Goal: Task Accomplishment & Management: Use online tool/utility

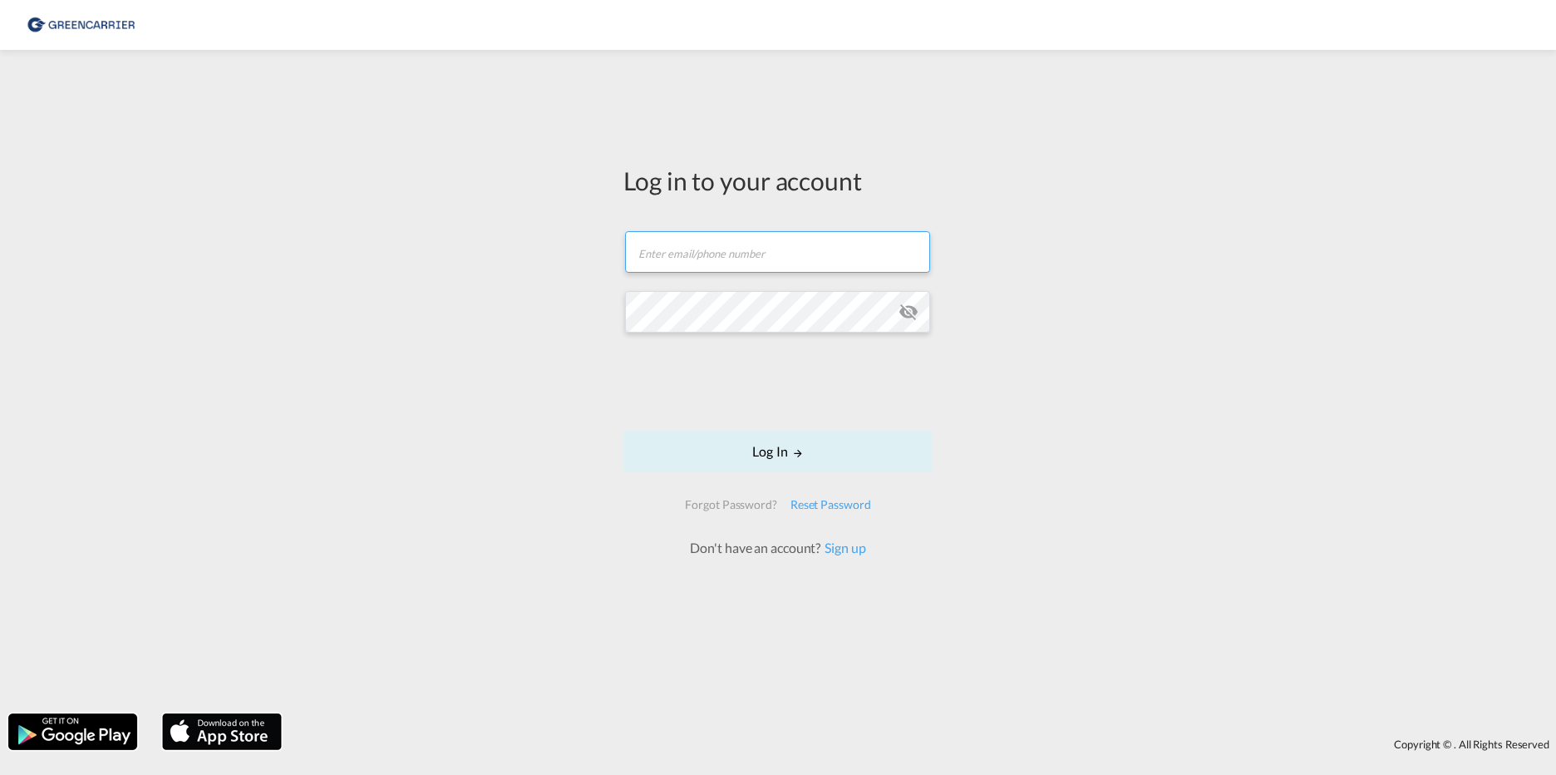
click at [664, 251] on input "text" at bounding box center [777, 252] width 305 height 42
type input "[EMAIL_ADDRESS][DOMAIN_NAME]"
click at [485, 322] on div "Log in to your account t.juschas@interfracht.de Log In Forgot Password? Reset P…" at bounding box center [778, 381] width 1556 height 647
click at [907, 308] on md-icon "icon-eye-off" at bounding box center [908, 312] width 20 height 20
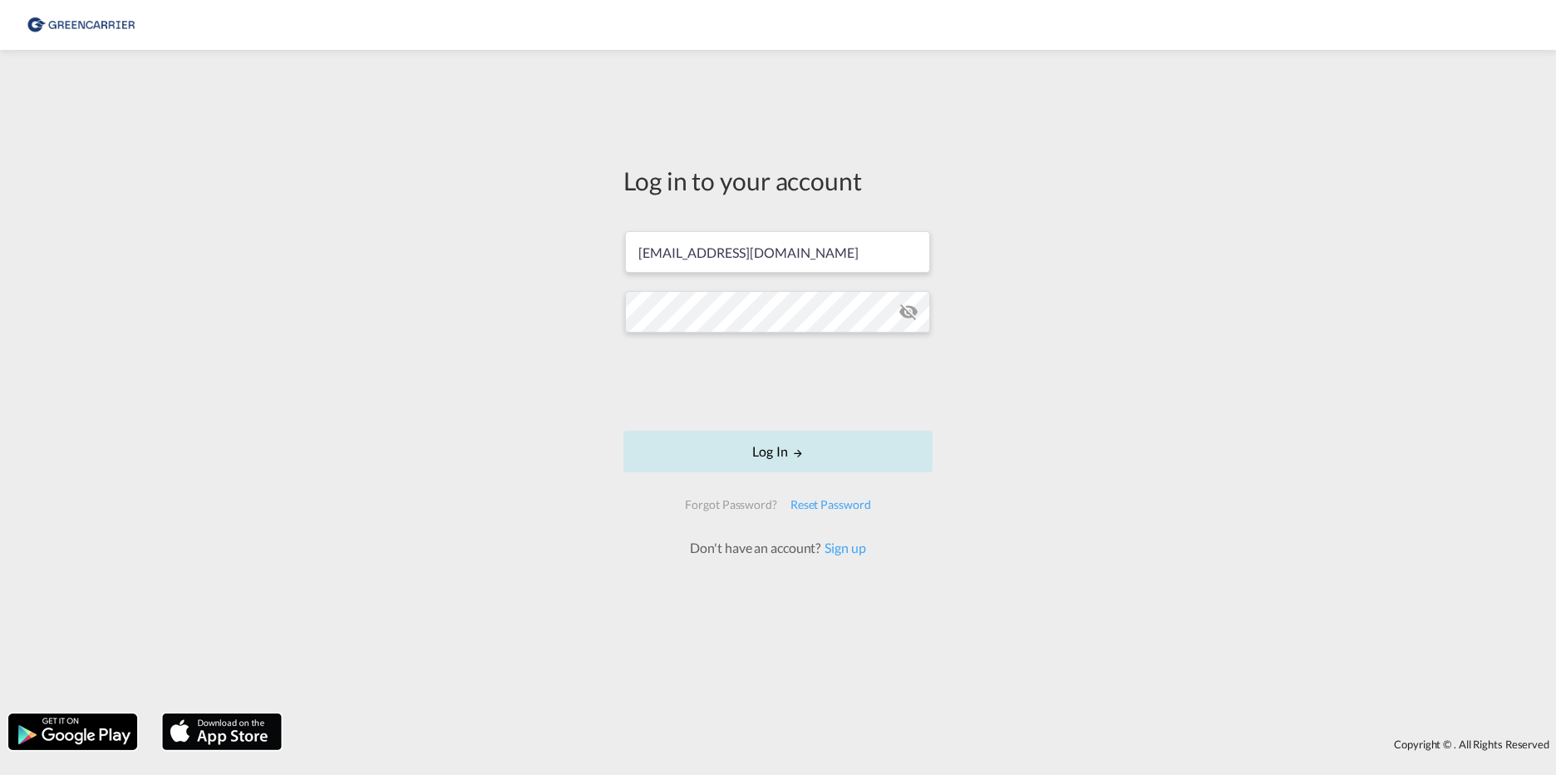
click at [774, 448] on button "Log In" at bounding box center [777, 452] width 309 height 42
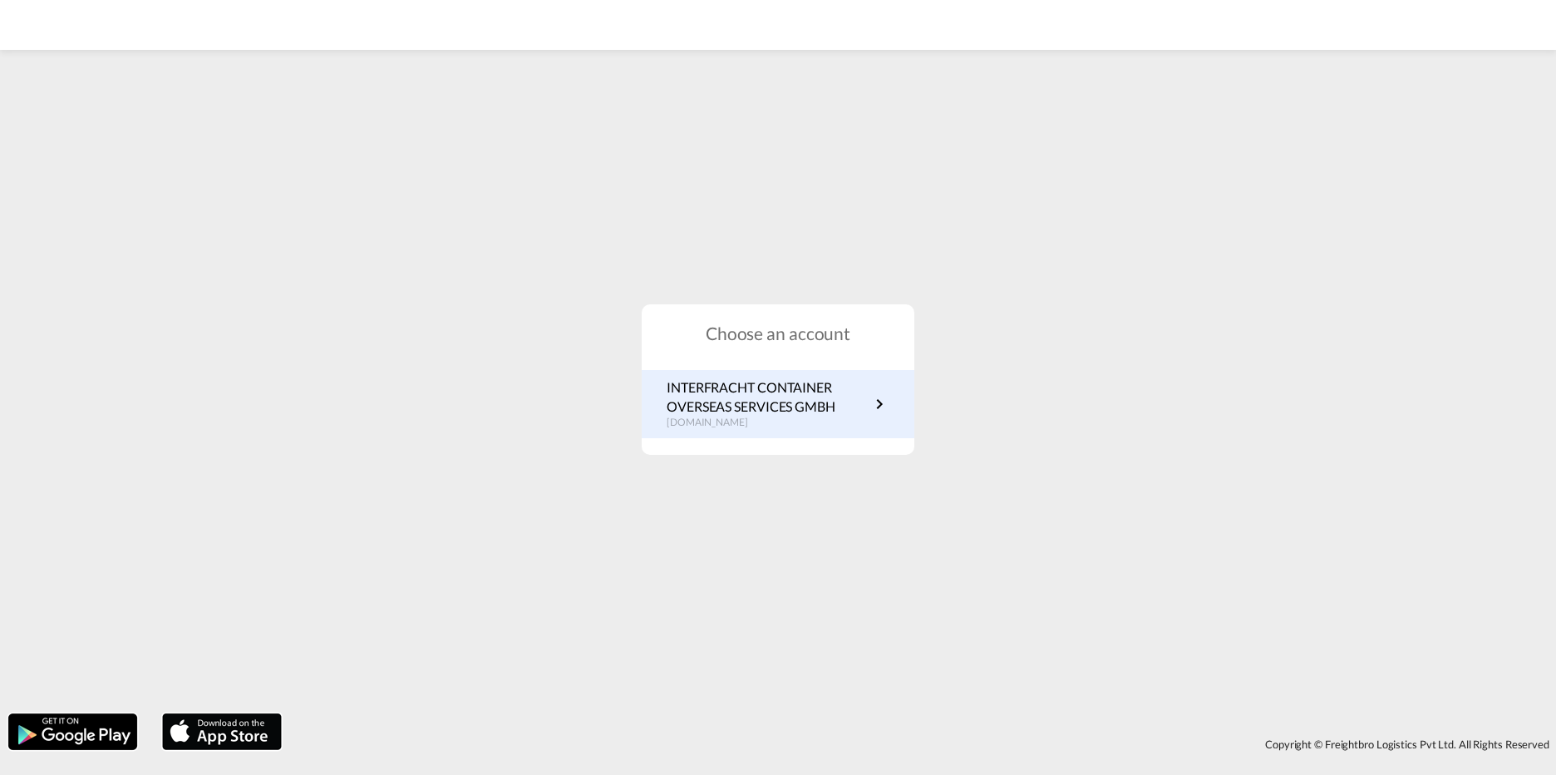
click at [782, 395] on p "INTERFRACHT CONTAINER OVERSEAS SERVICES GMBH" at bounding box center [768, 396] width 203 height 37
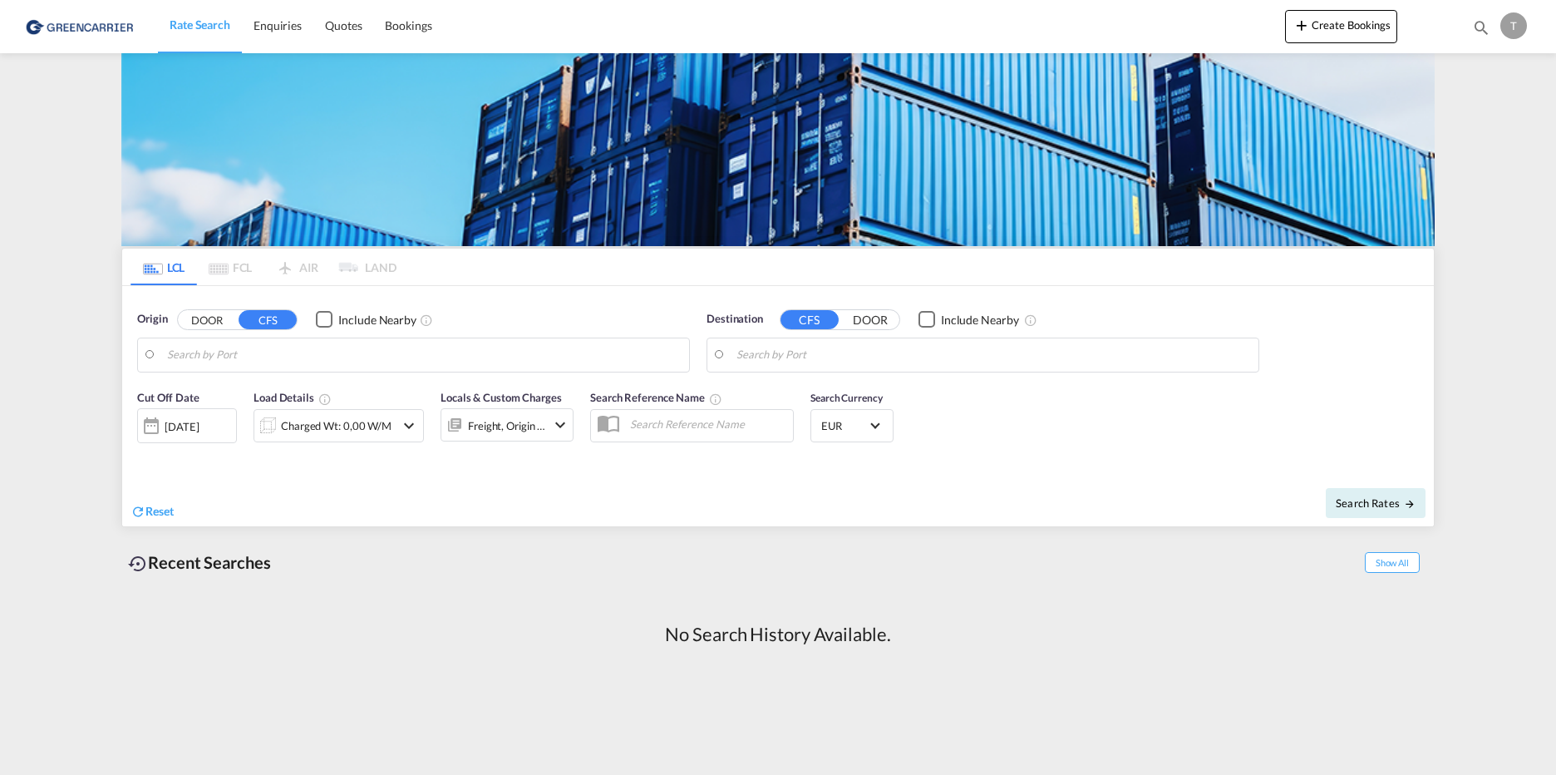
click at [216, 370] on md-autocomplete-wrap at bounding box center [424, 358] width 514 height 33
click at [223, 357] on input "Search by Port" at bounding box center [424, 354] width 514 height 25
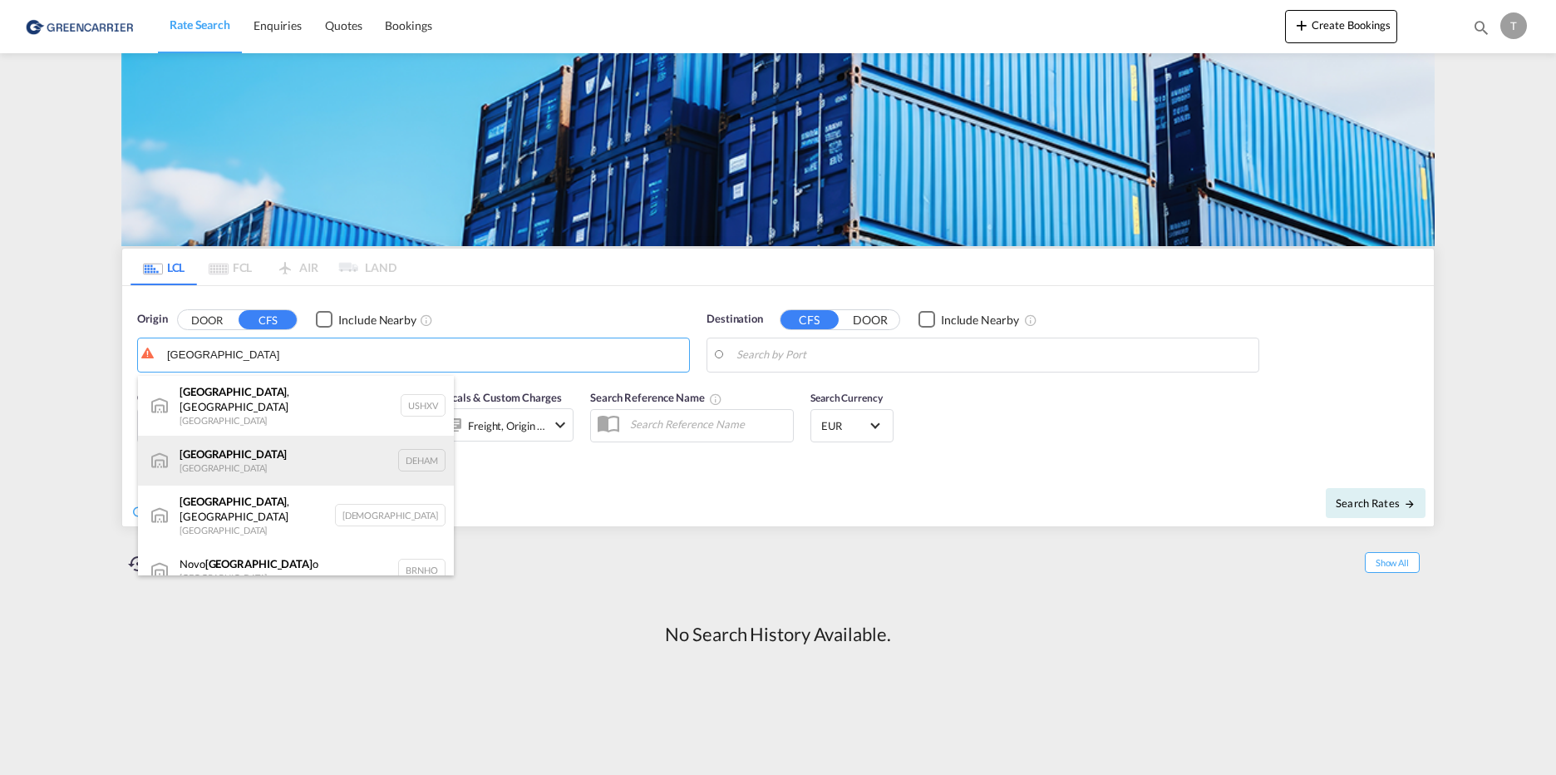
click at [261, 456] on div "[GEOGRAPHIC_DATA] [GEOGRAPHIC_DATA] DEHAM" at bounding box center [296, 461] width 316 height 50
type input "[GEOGRAPHIC_DATA], [GEOGRAPHIC_DATA]"
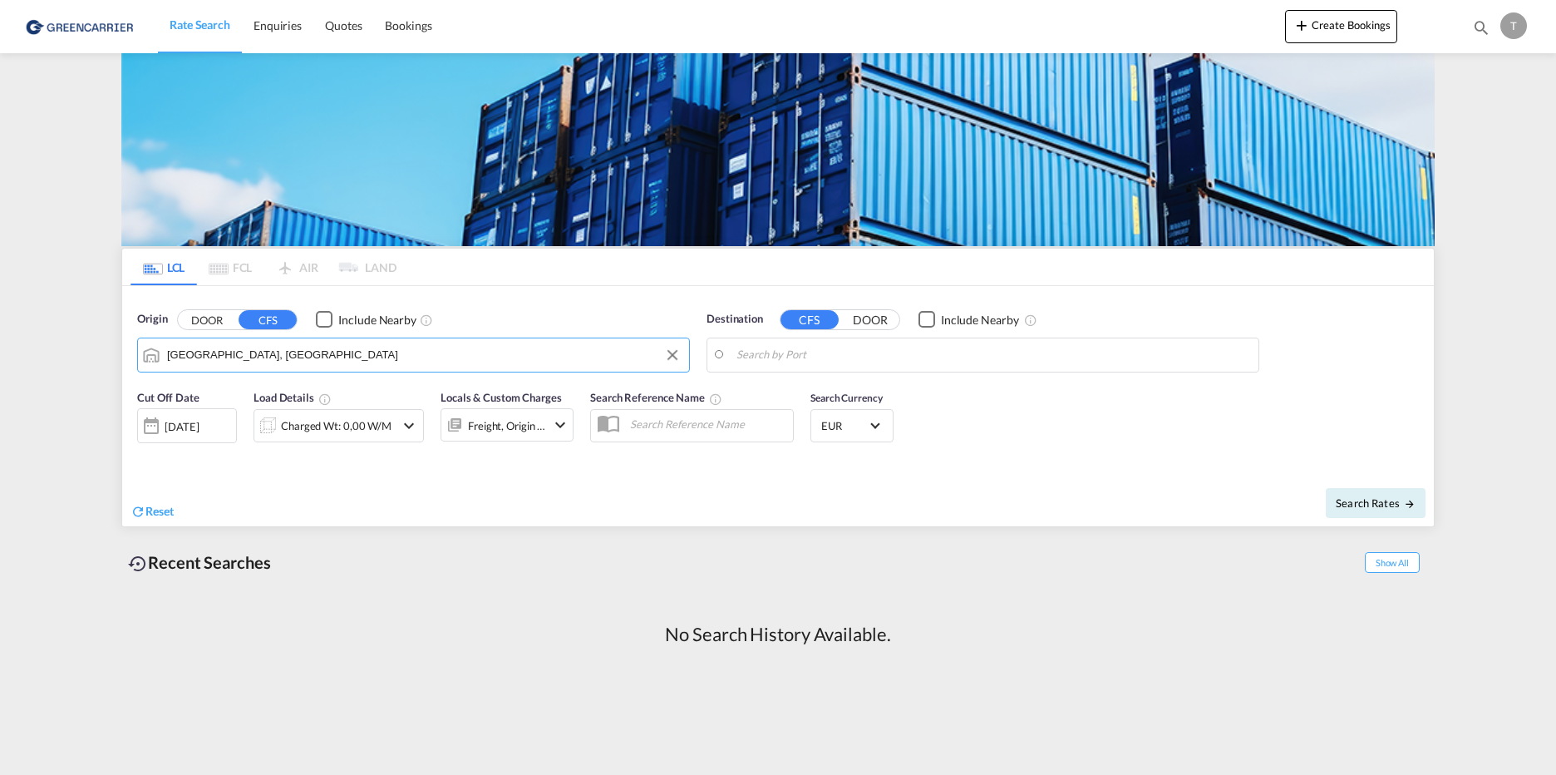
click at [855, 363] on input "Search by Port" at bounding box center [993, 354] width 514 height 25
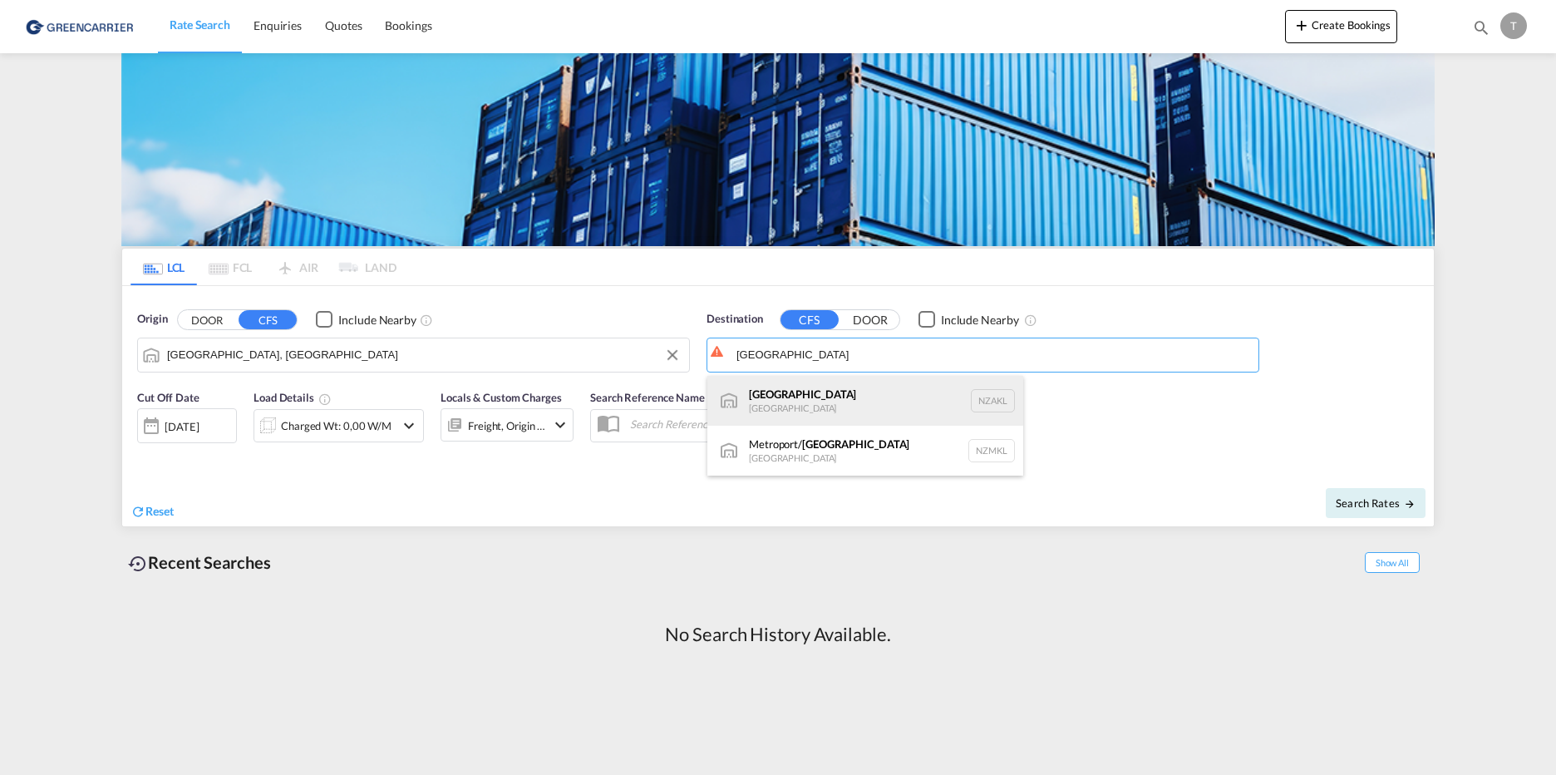
click at [826, 391] on div "[GEOGRAPHIC_DATA] [GEOGRAPHIC_DATA] NZAKL" at bounding box center [865, 401] width 316 height 50
type input "[GEOGRAPHIC_DATA], NZAKL"
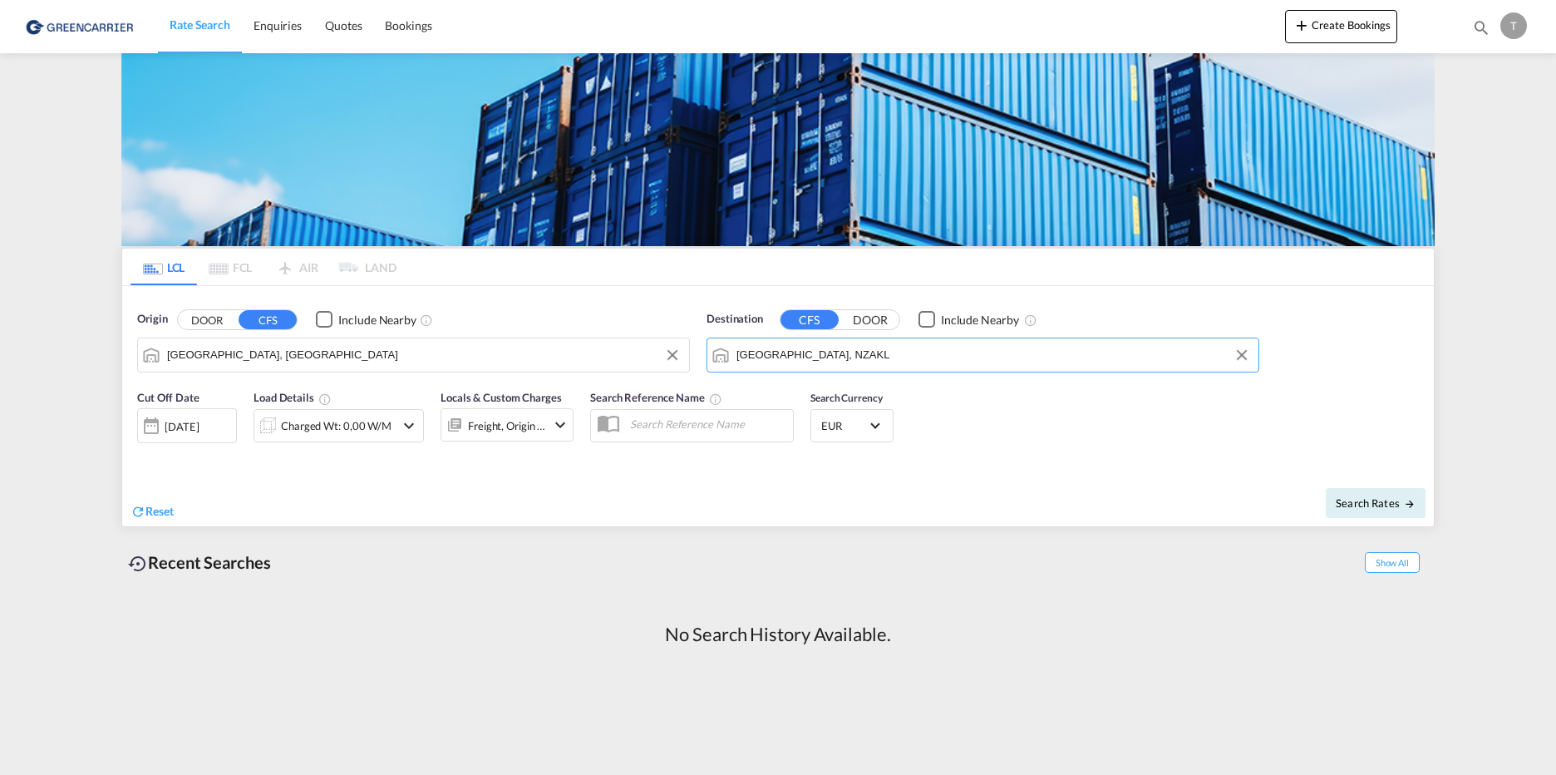
click at [199, 430] on div "[DATE]" at bounding box center [182, 426] width 34 height 15
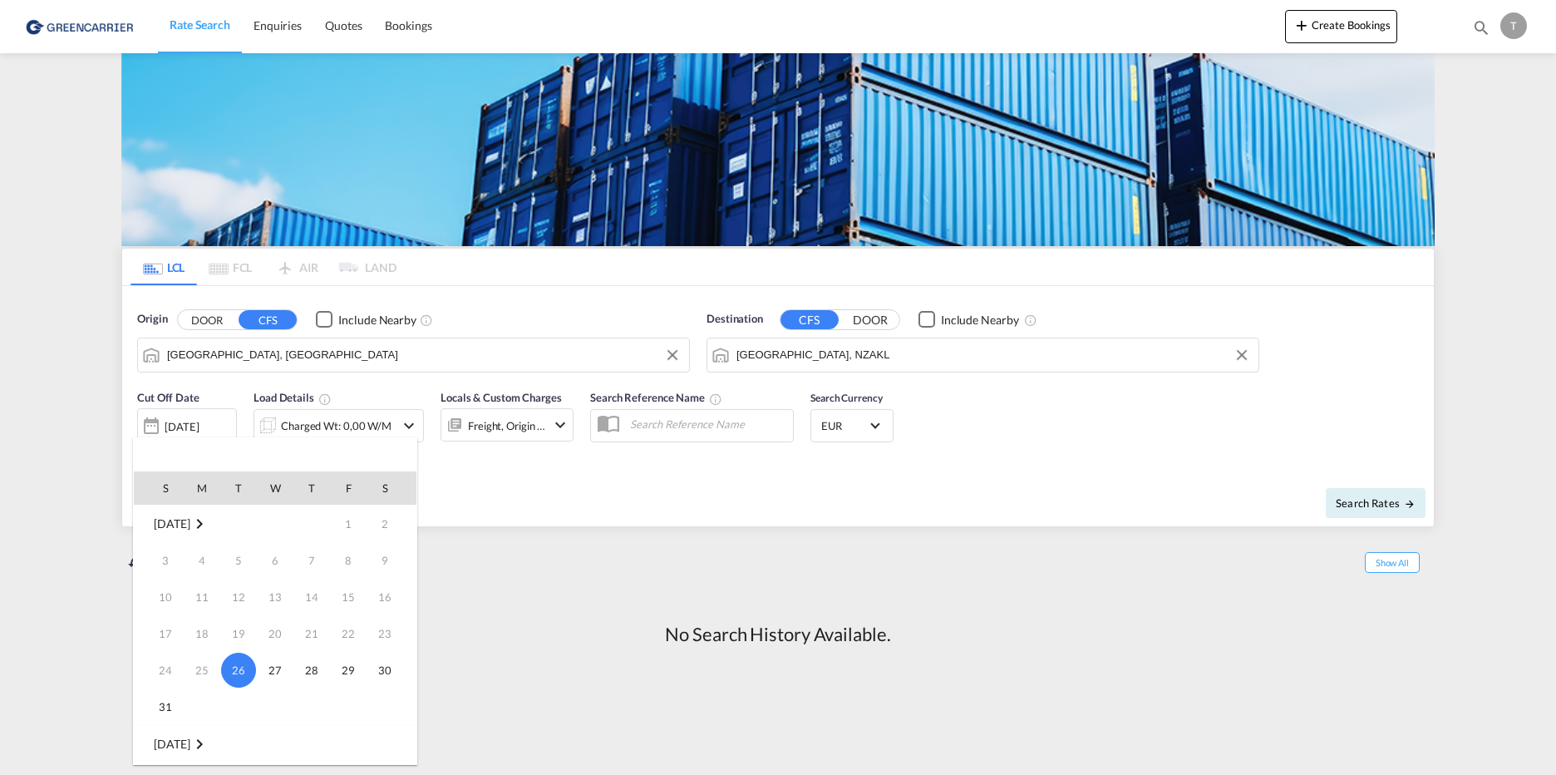
click at [209, 523] on md-icon "August 2025" at bounding box center [200, 524] width 20 height 20
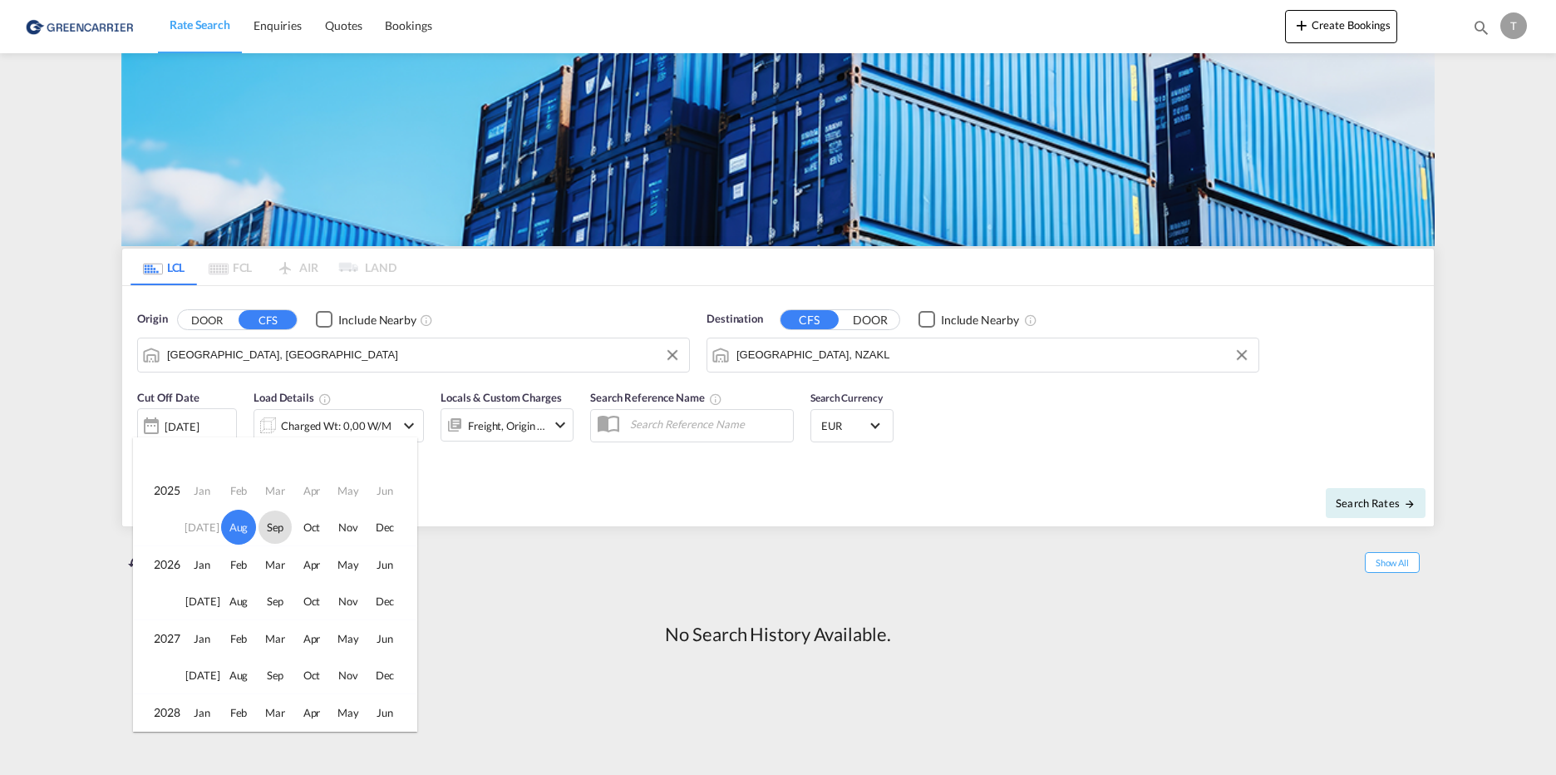
click at [275, 526] on span "Sep" at bounding box center [274, 526] width 33 height 33
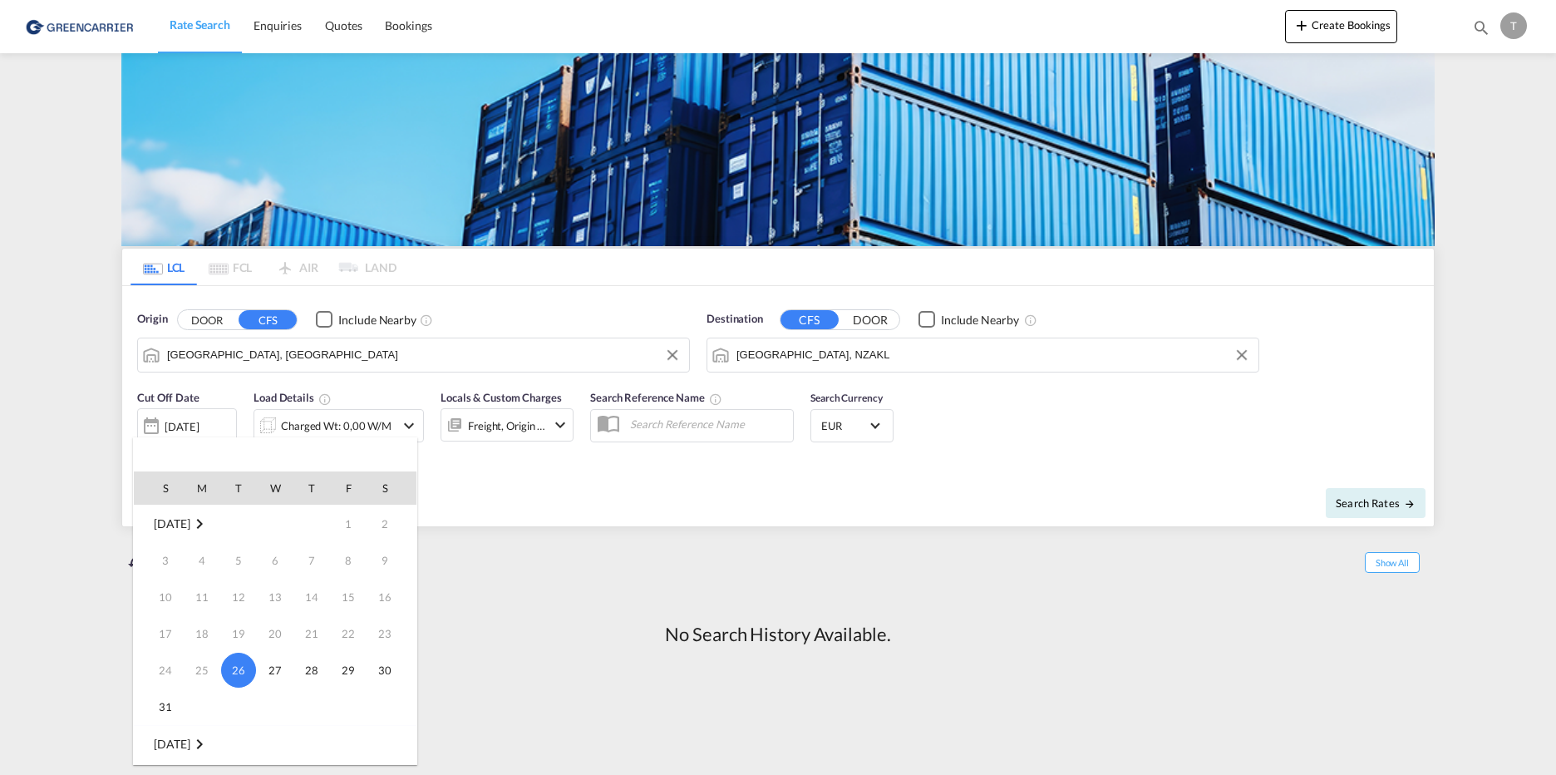
scroll to position [220, 0]
click at [354, 597] on span "12" at bounding box center [348, 596] width 33 height 33
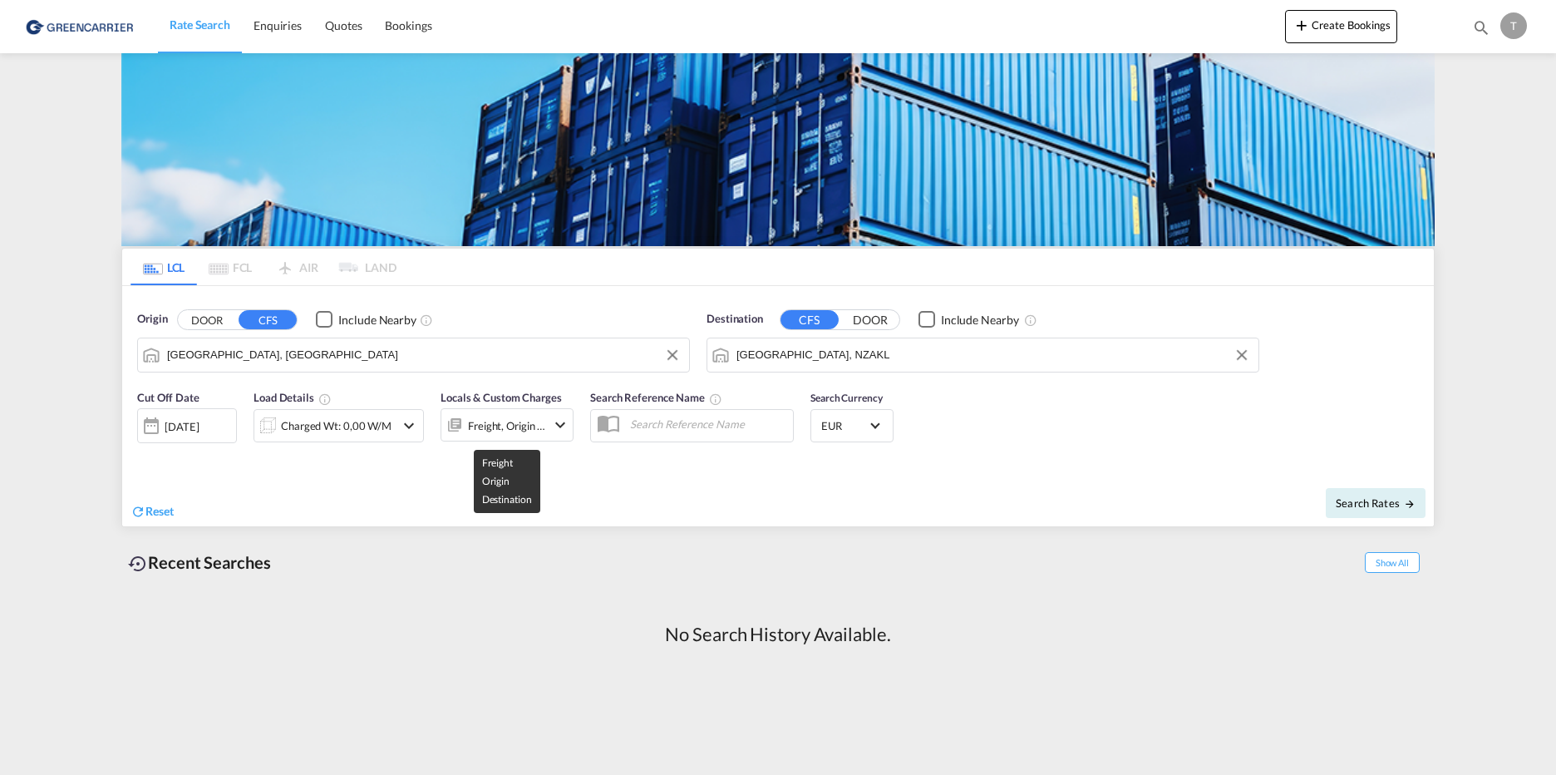
click at [493, 428] on div "Freight, Origin +1" at bounding box center [507, 425] width 78 height 23
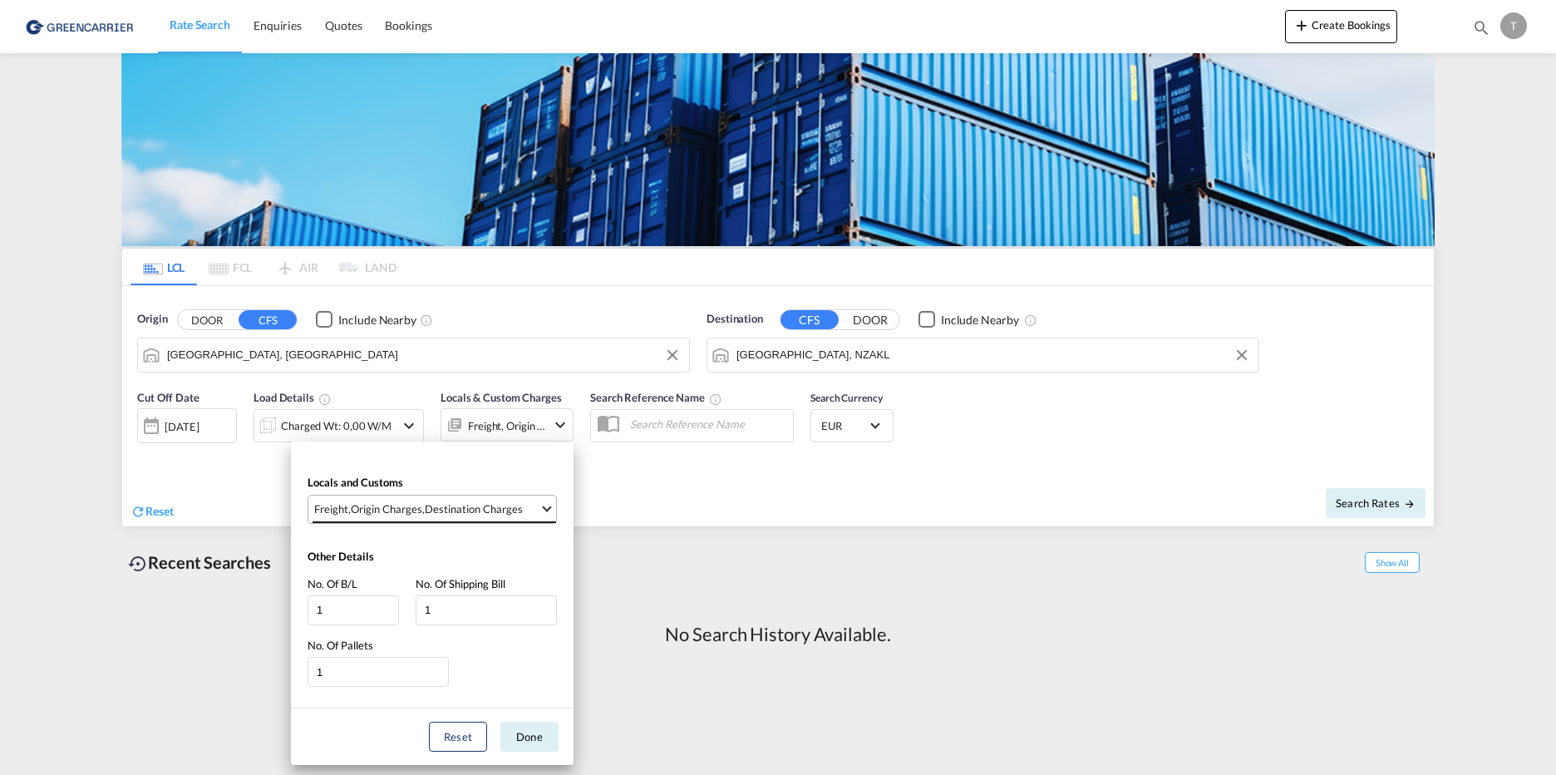
click at [499, 513] on div "Destination Charges" at bounding box center [474, 508] width 98 height 15
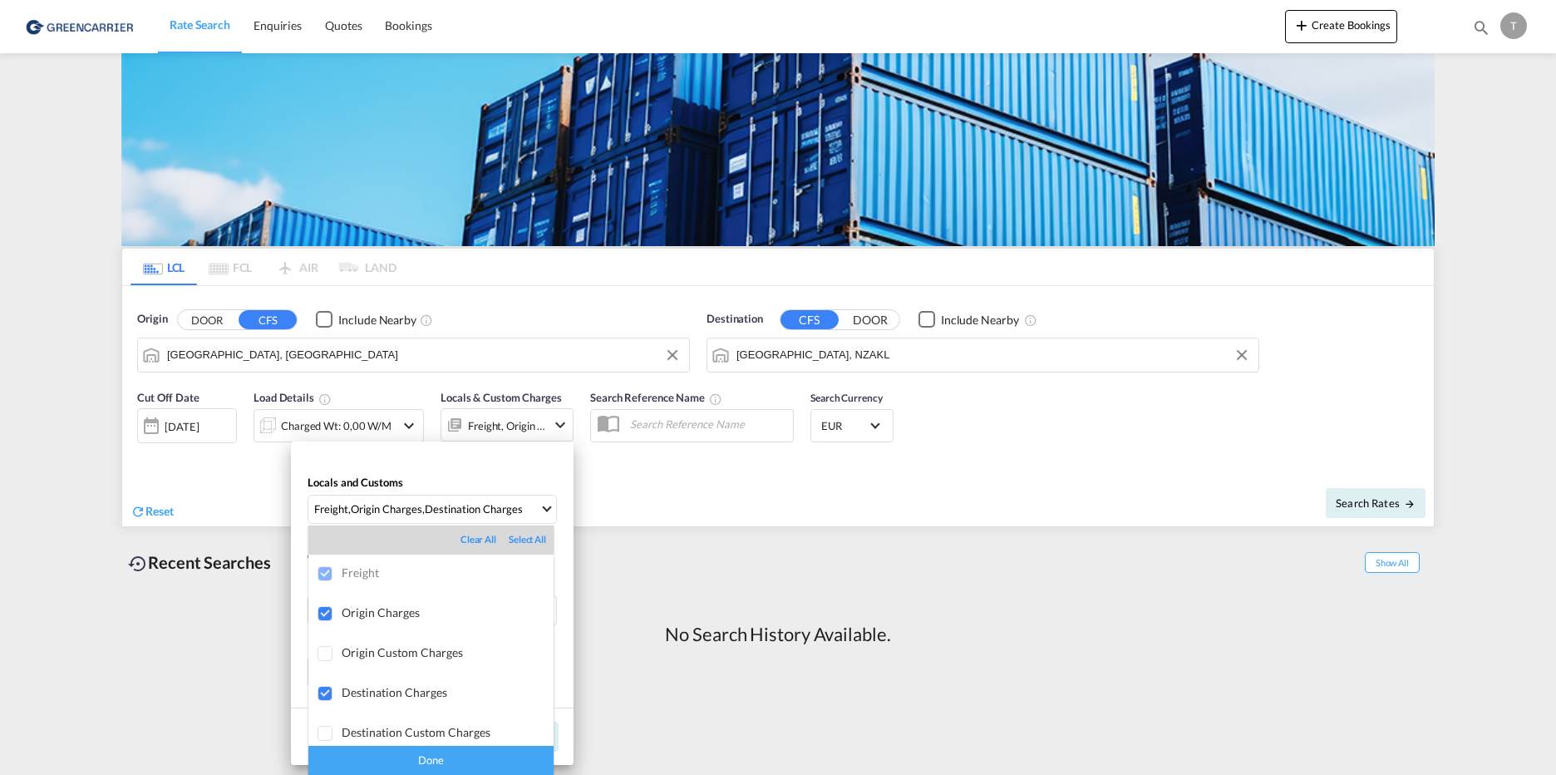
click at [756, 494] on md-backdrop at bounding box center [778, 387] width 1556 height 775
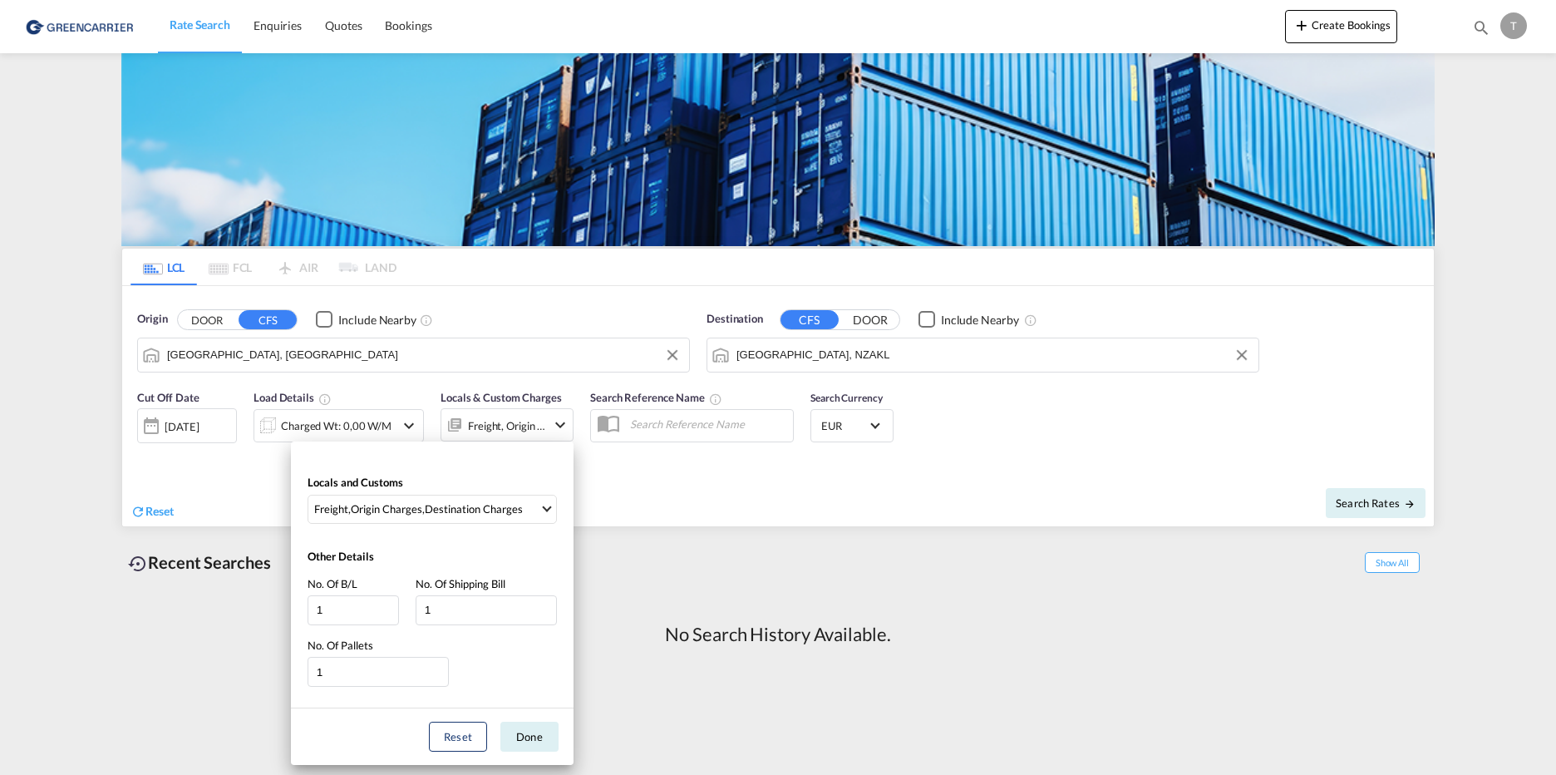
click at [704, 480] on div "Locals and Customs Freight , Origin Charges , Destination Charges Other Details…" at bounding box center [778, 387] width 1556 height 775
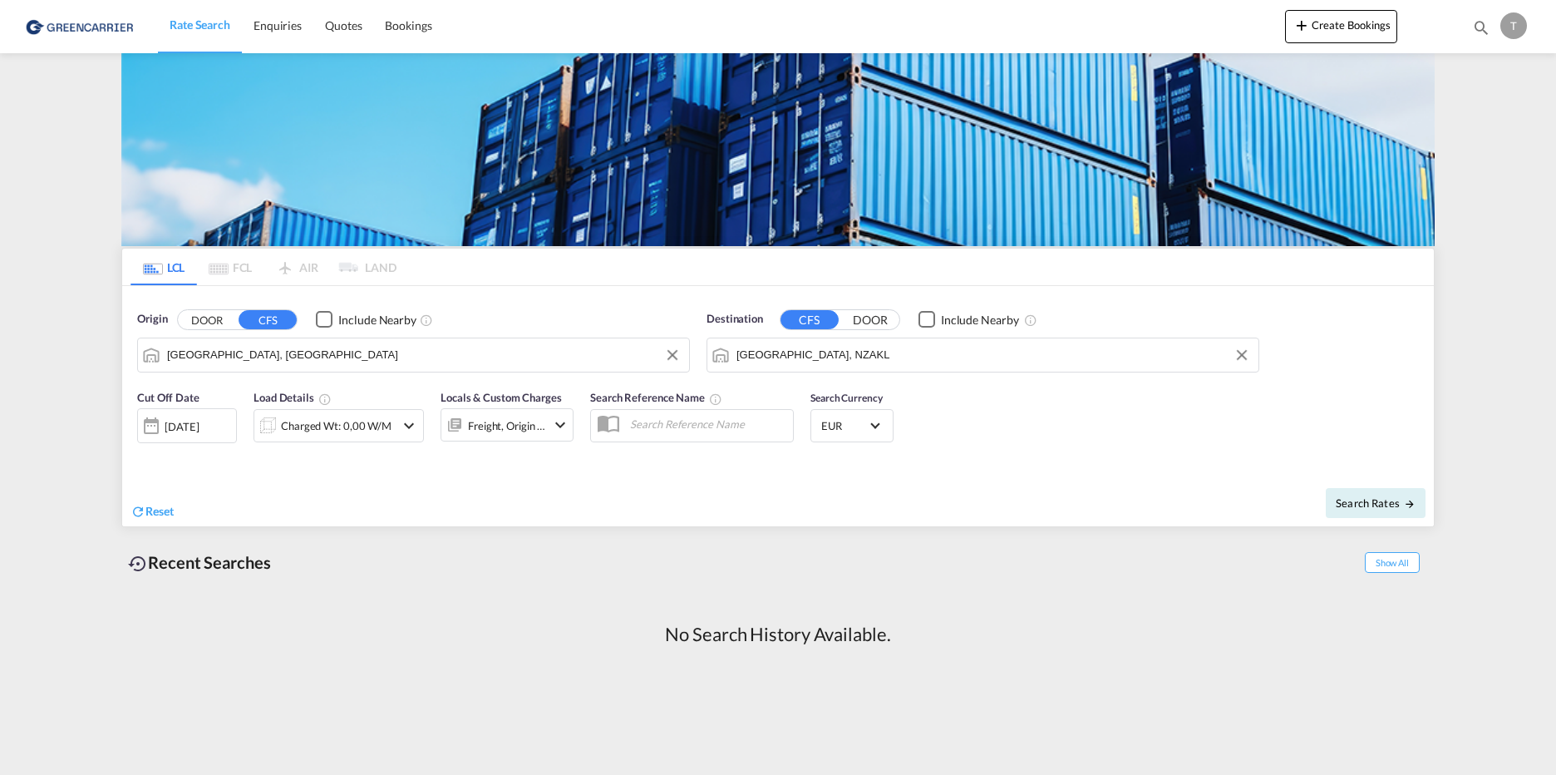
click at [687, 426] on input "text" at bounding box center [707, 423] width 171 height 25
click at [1338, 20] on button "Create Bookings" at bounding box center [1341, 26] width 112 height 33
